Goal: Find specific page/section: Find specific page/section

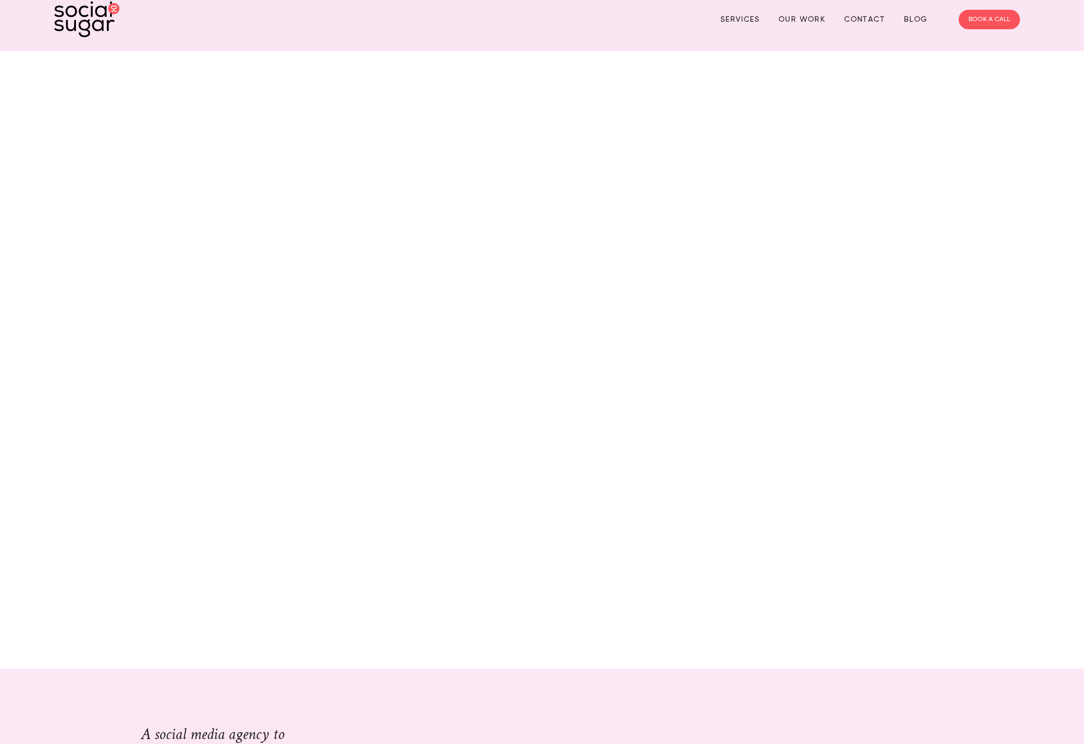
scroll to position [13, 0]
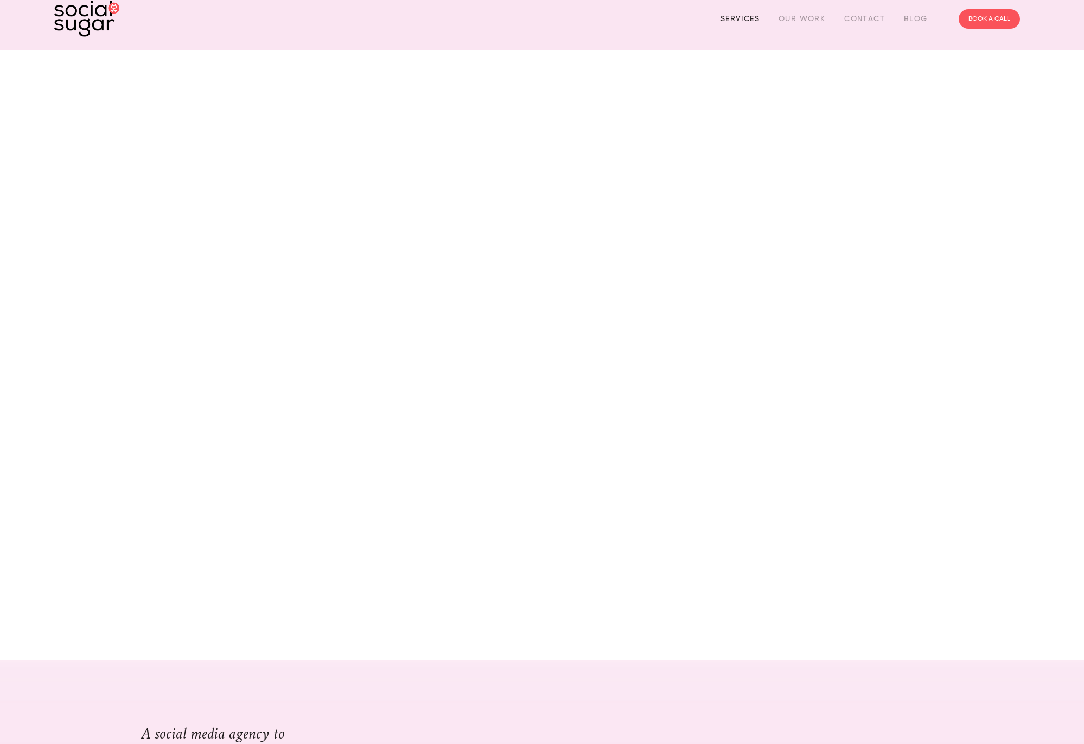
click at [738, 20] on link "Services" at bounding box center [739, 18] width 39 height 17
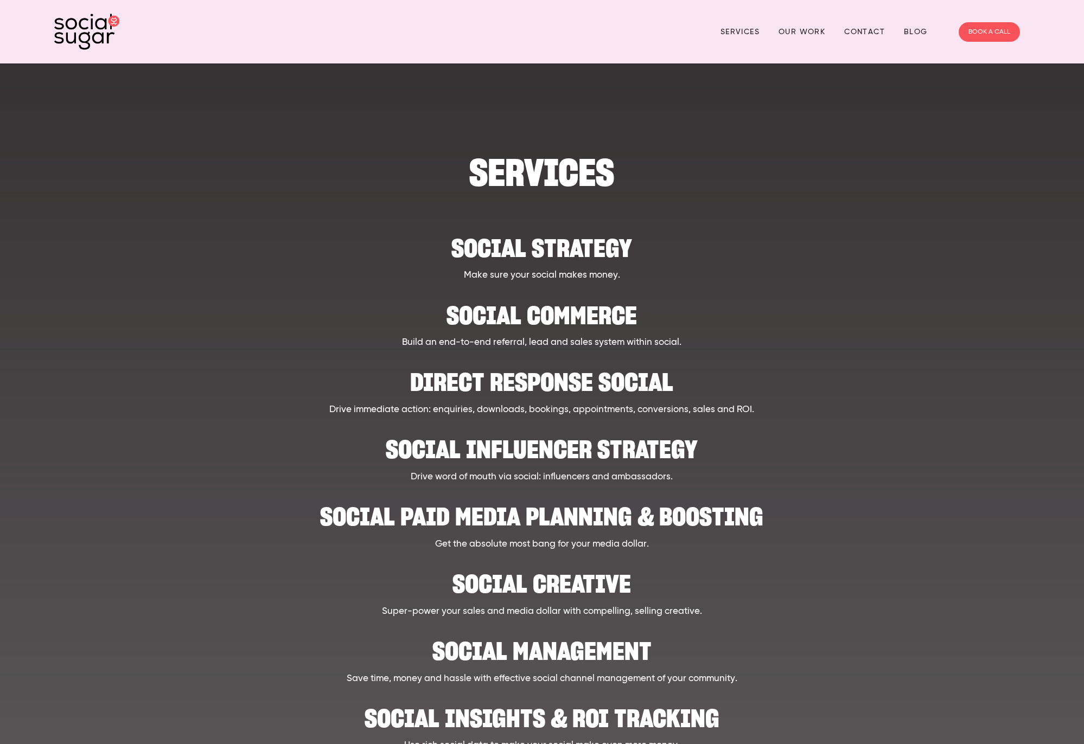
click at [529, 245] on h2 "Social strategy" at bounding box center [541, 242] width 843 height 33
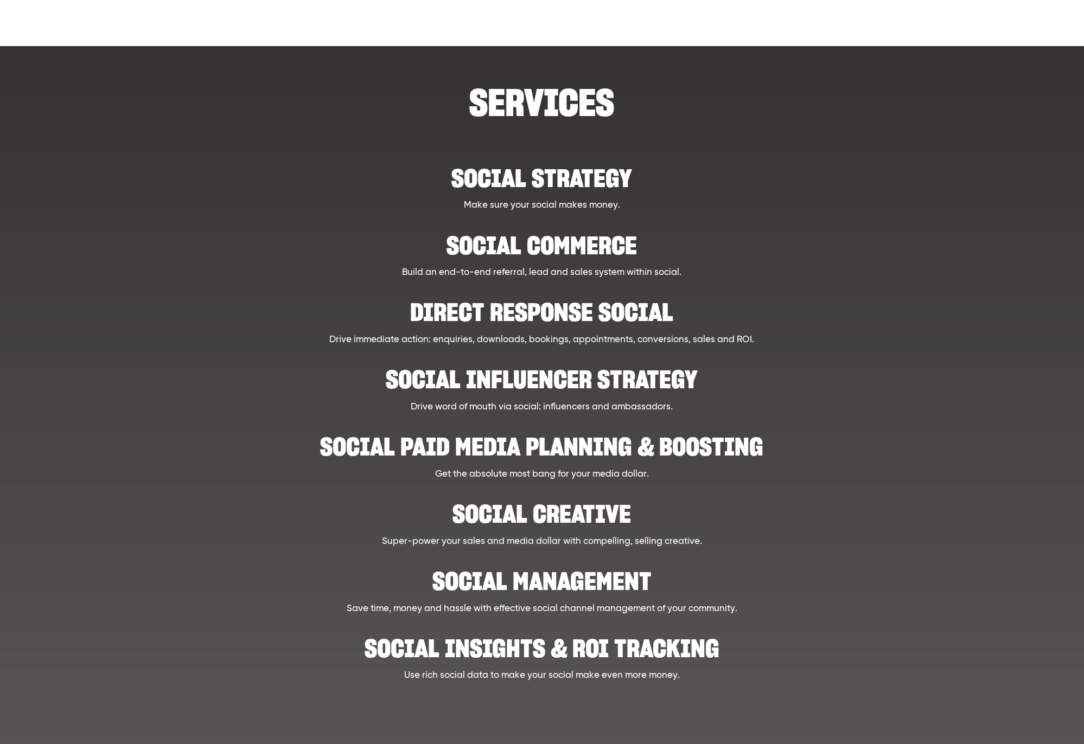
scroll to position [90, 0]
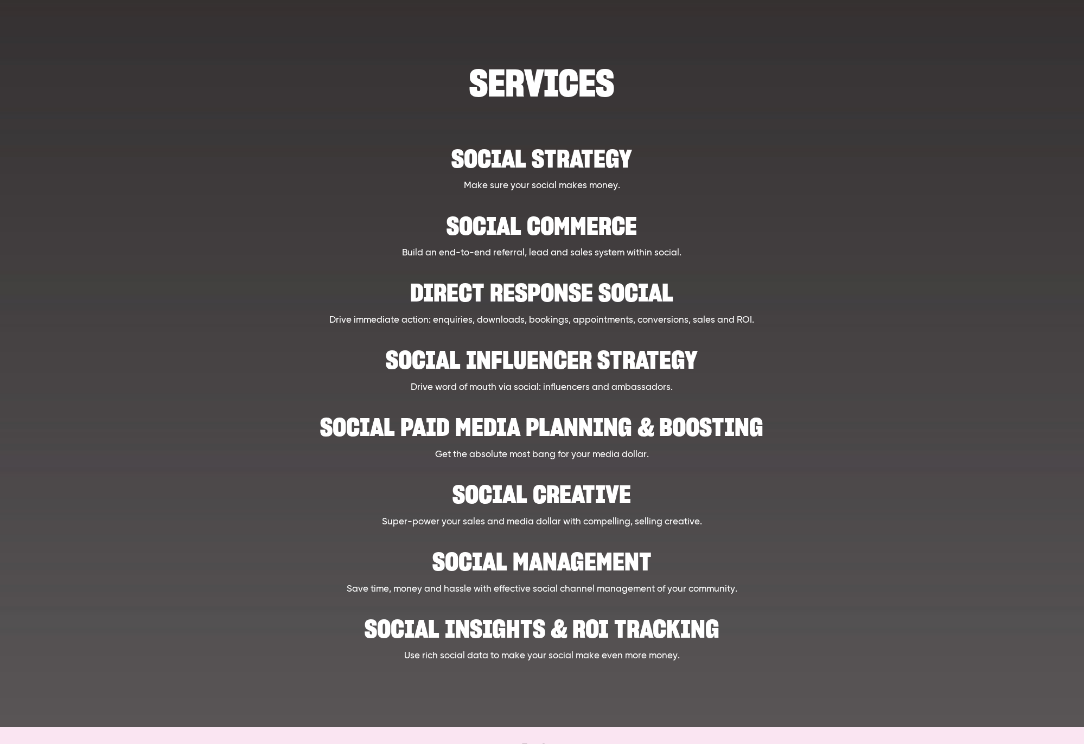
click at [548, 563] on h2 "Social Management" at bounding box center [541, 556] width 843 height 33
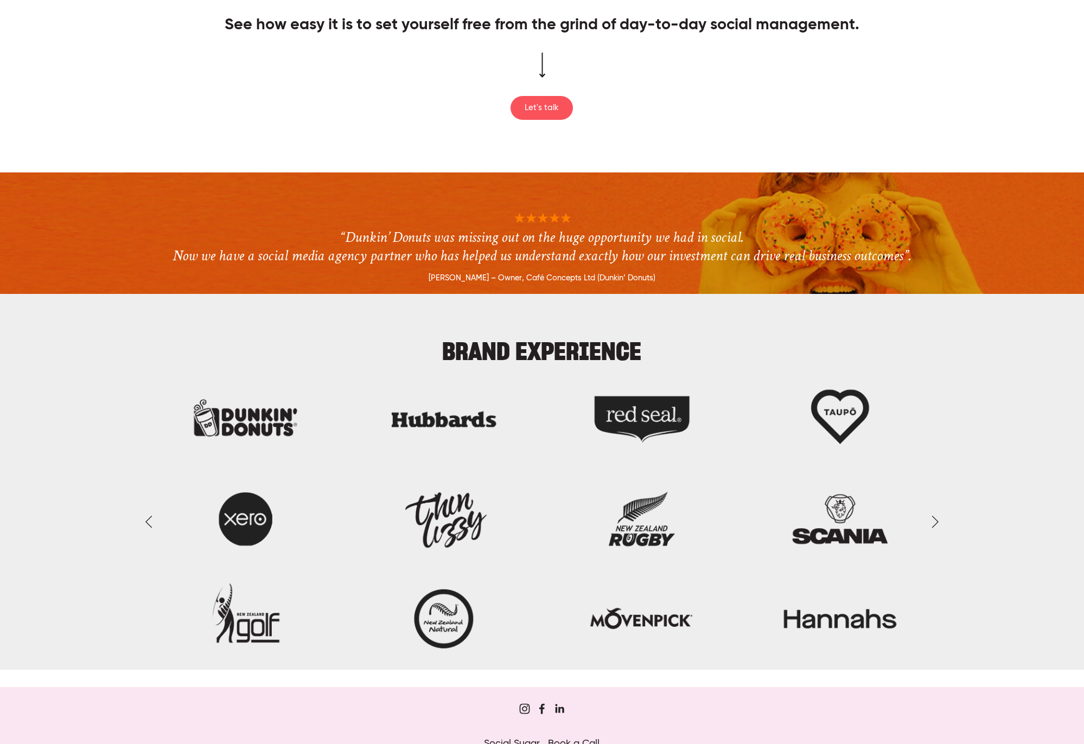
scroll to position [1241, 0]
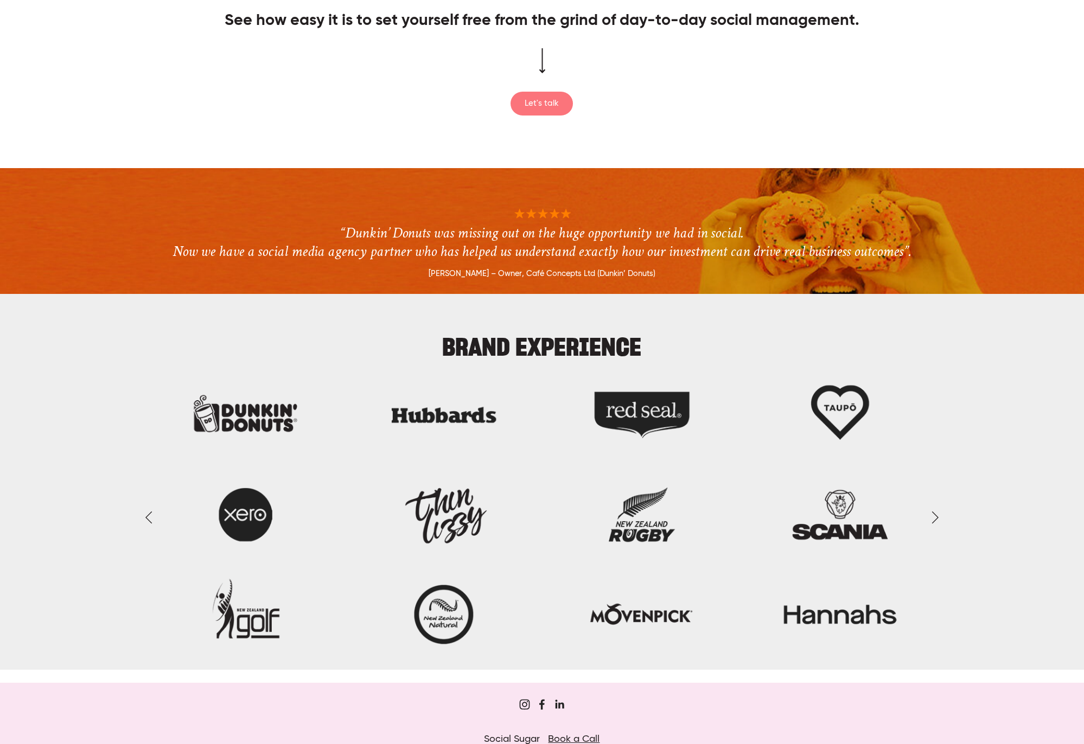
click at [528, 96] on link "Let's talk" at bounding box center [541, 104] width 62 height 24
